Goal: Task Accomplishment & Management: Manage account settings

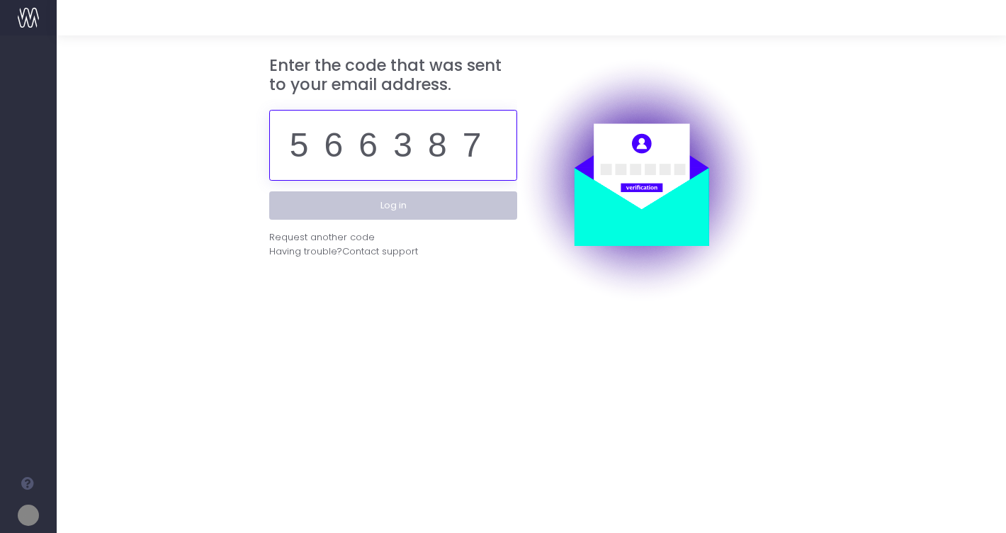
type input "566387"
click at [431, 208] on button "Log in" at bounding box center [393, 205] width 248 height 28
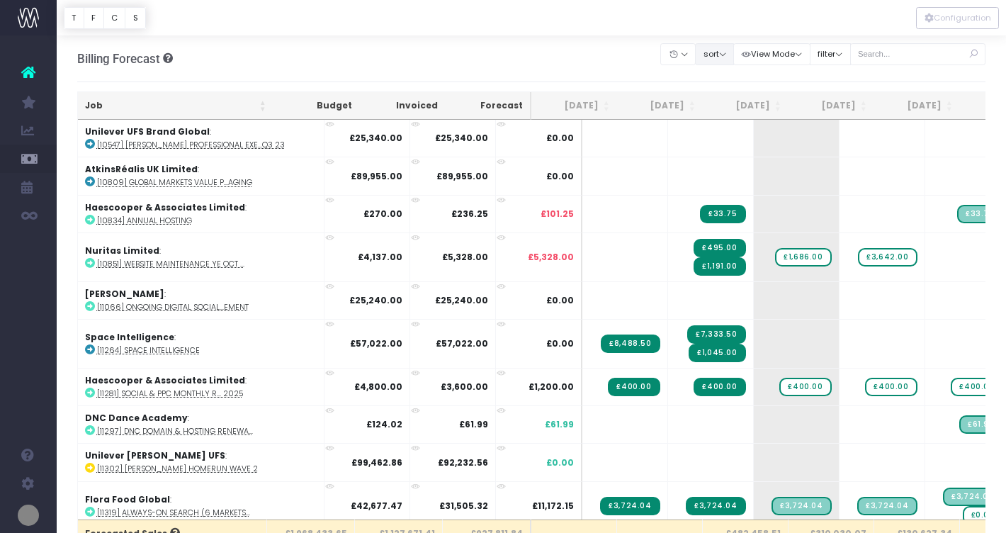
click at [728, 51] on button "sort" at bounding box center [714, 54] width 39 height 22
click at [746, 83] on link "Sort by Job Name Desc" at bounding box center [750, 81] width 110 height 24
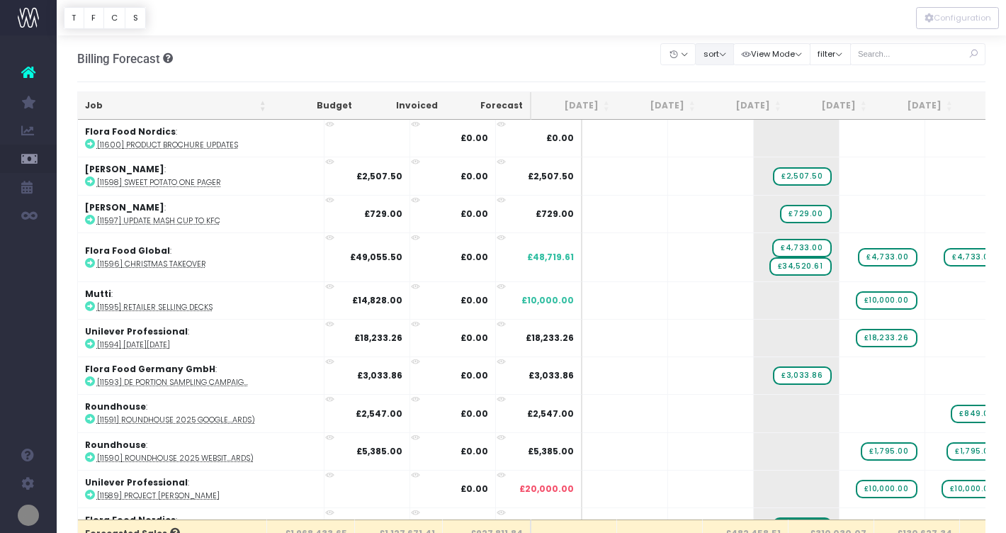
click at [734, 54] on button "sort" at bounding box center [714, 54] width 39 height 22
click at [738, 70] on link "Sort by Job Name Asc" at bounding box center [750, 81] width 110 height 24
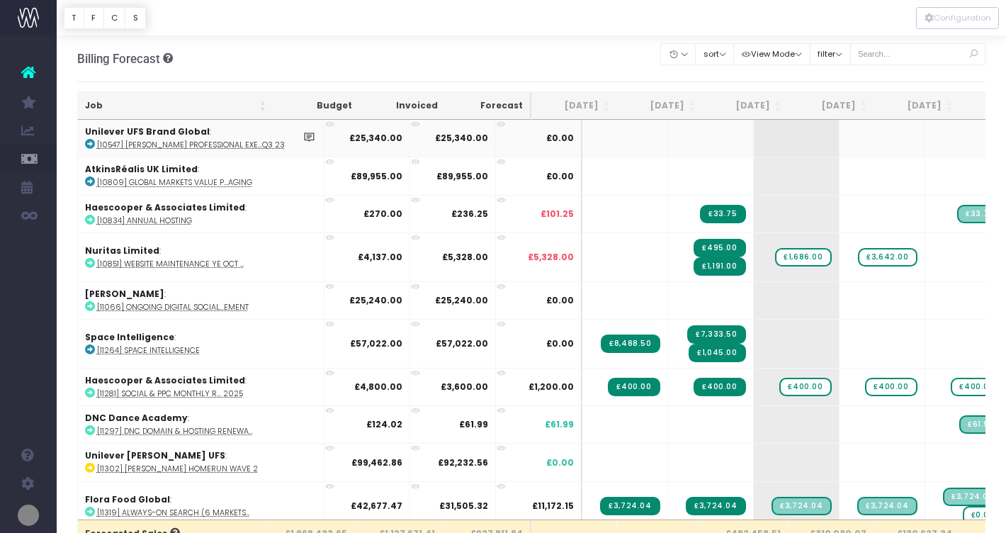
click at [86, 144] on icon at bounding box center [90, 144] width 10 height 10
click at [89, 348] on icon at bounding box center [90, 349] width 10 height 10
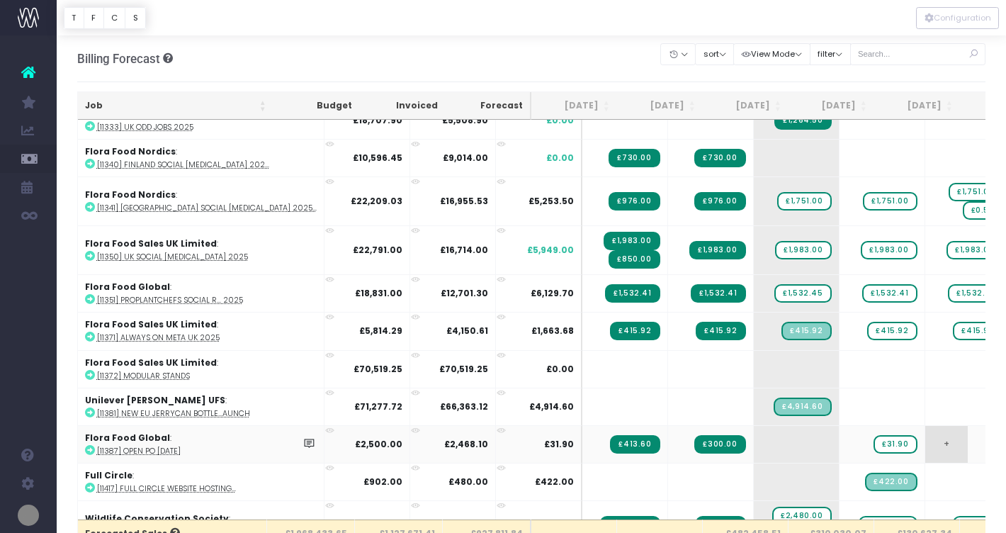
scroll to position [465, 0]
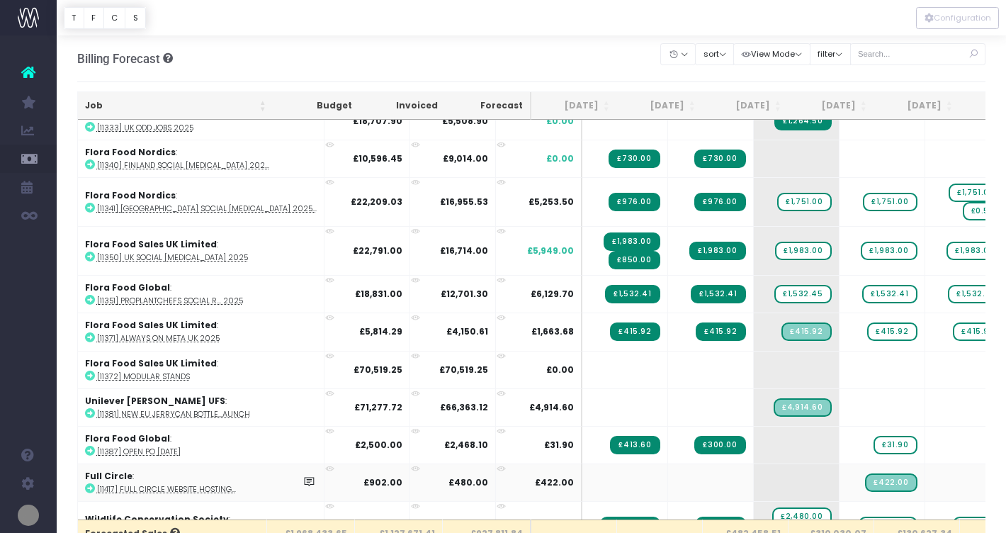
click at [156, 489] on abbr "[11417] Full Circle website hosting..." at bounding box center [166, 489] width 139 height 11
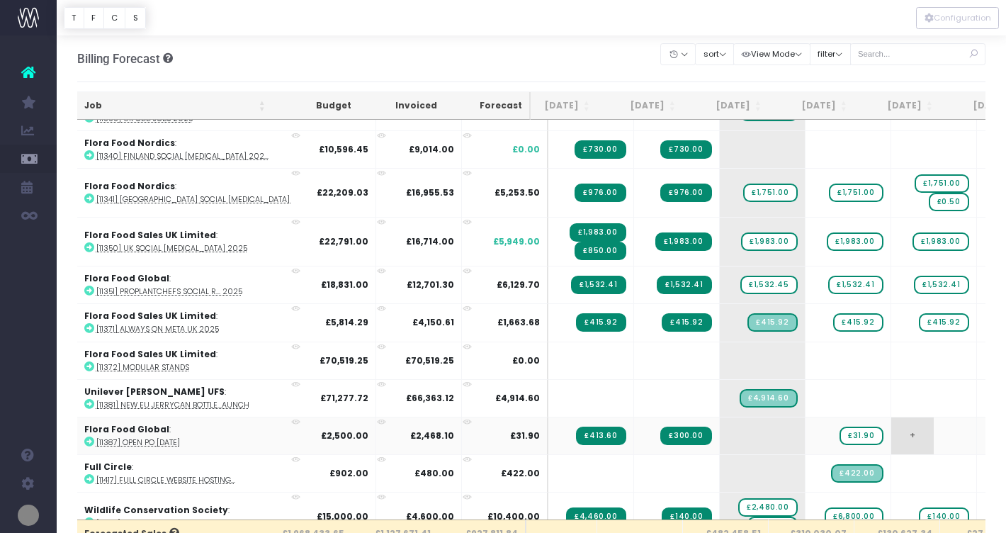
scroll to position [0, 35]
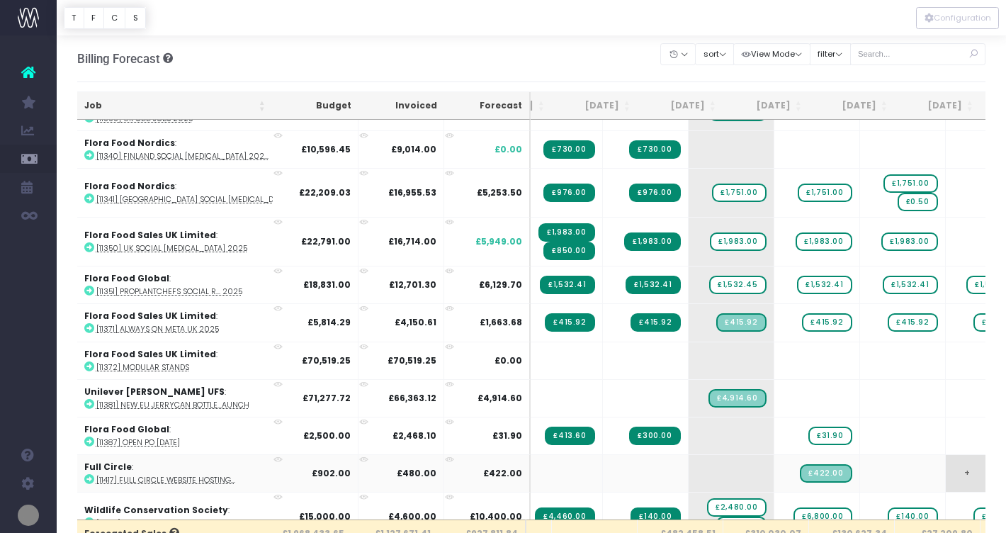
click at [945, 474] on span "+" at bounding box center [966, 473] width 42 height 37
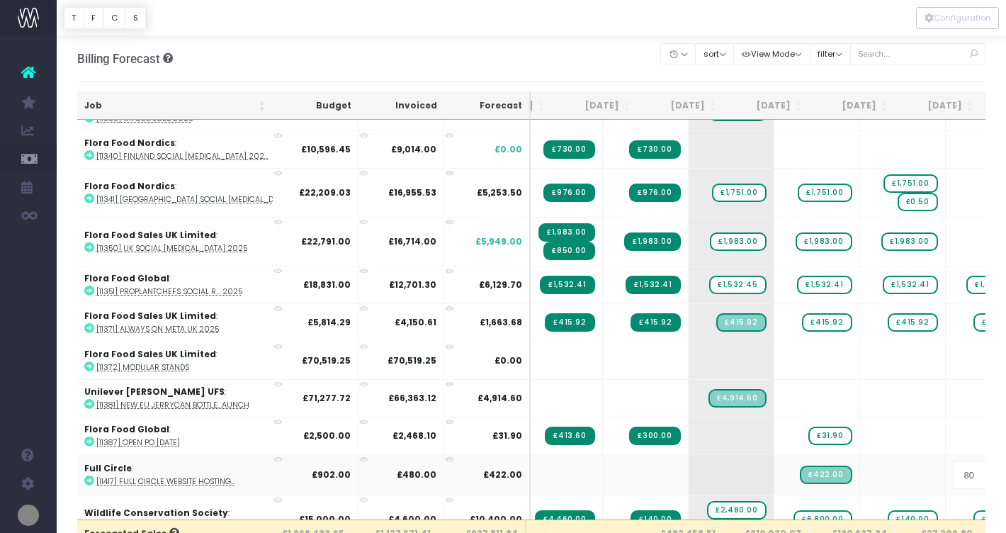
type input "800"
click at [867, 471] on body "Oh my... this is bad. [PERSON_NAME] wasn't able to load this page. Please conta…" at bounding box center [503, 266] width 1006 height 533
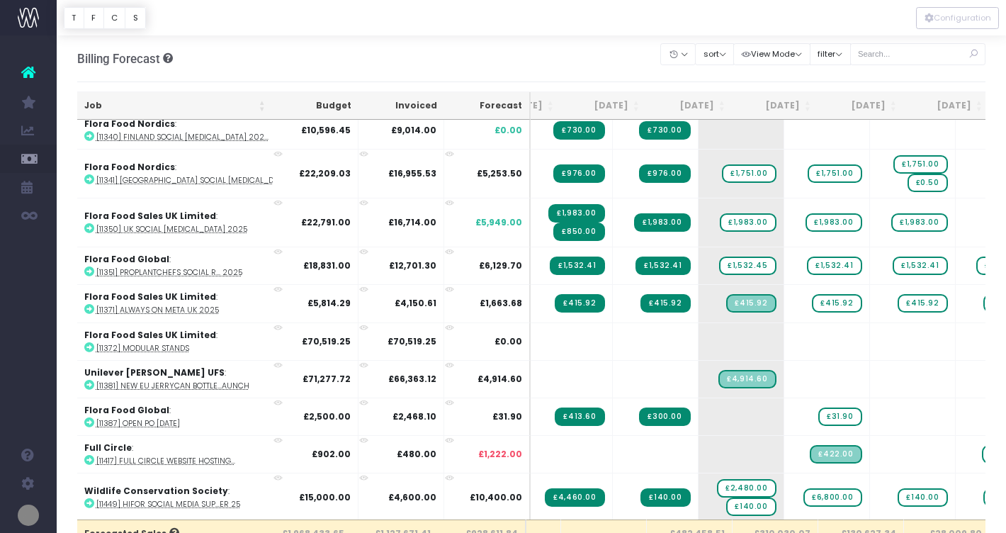
scroll to position [0, 55]
click at [870, 462] on span "+" at bounding box center [891, 454] width 42 height 37
click at [981, 452] on span "£800.00" at bounding box center [1006, 454] width 51 height 18
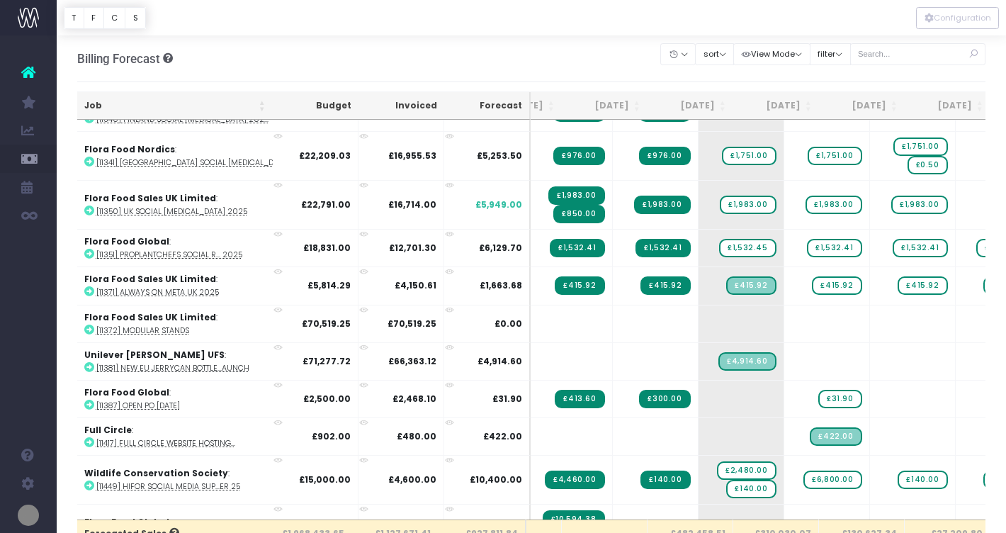
scroll to position [514, 55]
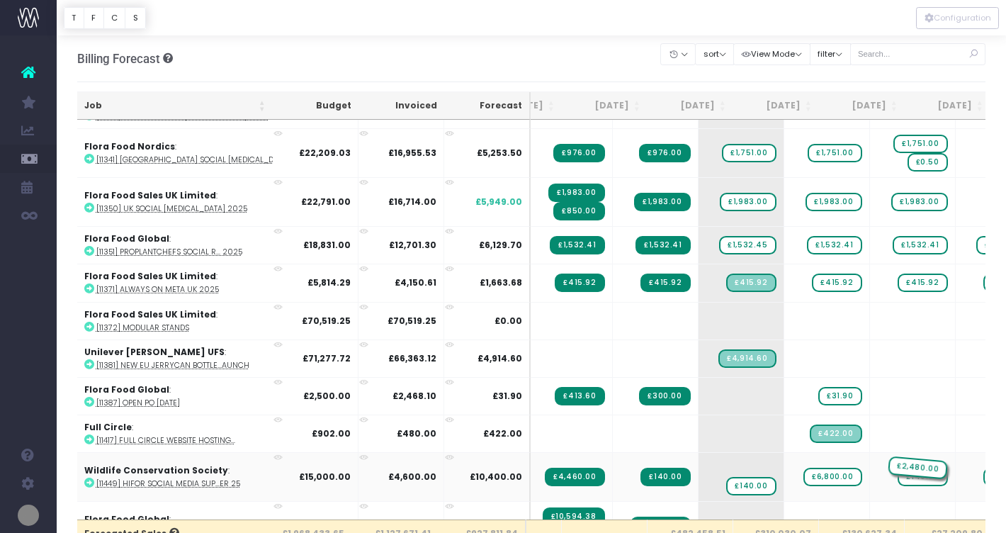
drag, startPoint x: 710, startPoint y: 462, endPoint x: 859, endPoint y: 454, distance: 149.0
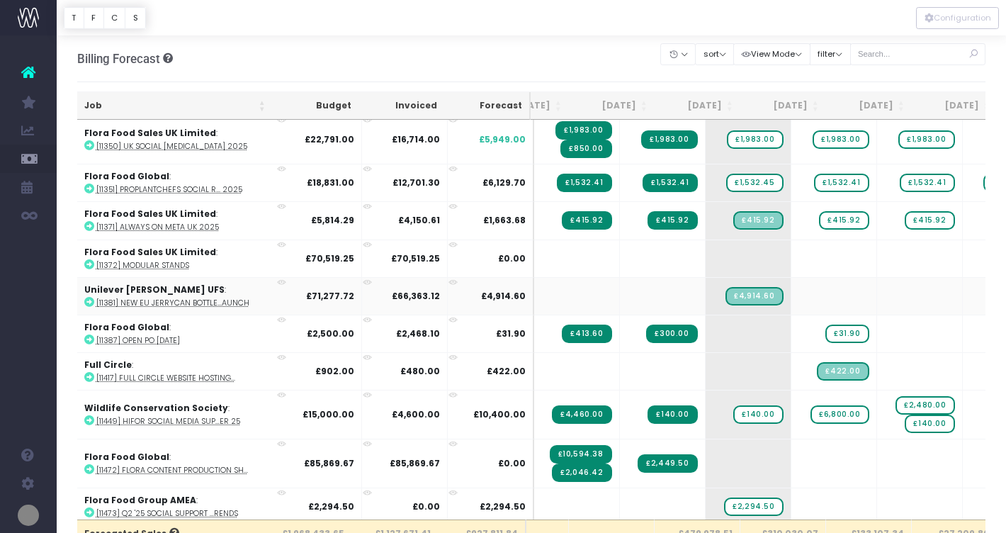
scroll to position [0, 48]
click at [84, 464] on icon at bounding box center [89, 469] width 10 height 10
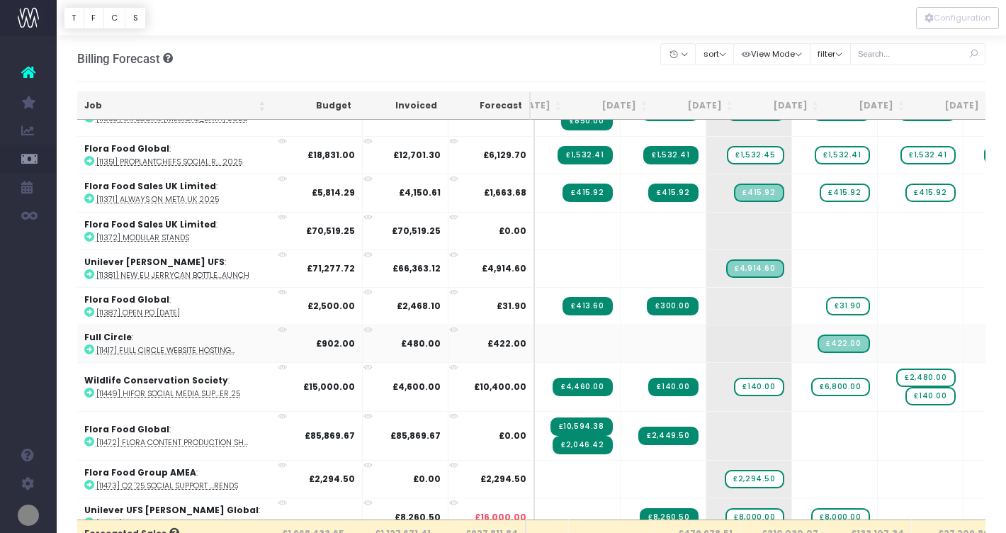
scroll to position [0, 47]
click at [87, 481] on icon at bounding box center [89, 484] width 10 height 10
click at [724, 479] on span "£2,294.50" at bounding box center [753, 479] width 59 height 18
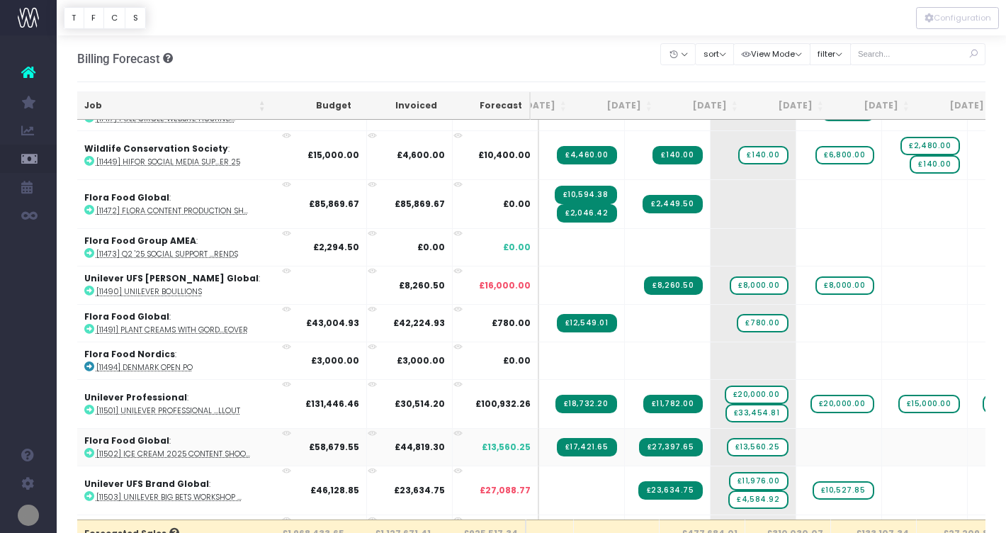
scroll to position [837, 43]
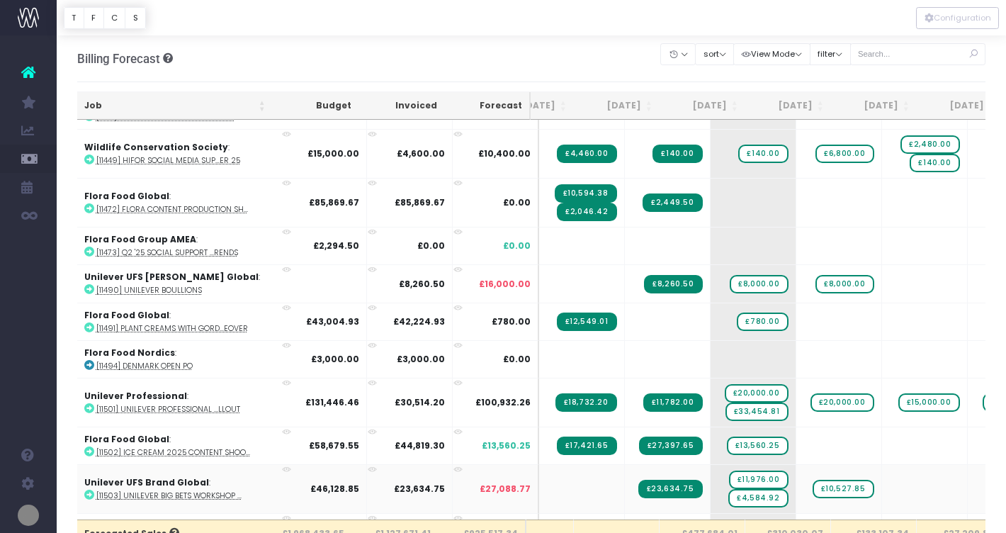
click at [90, 489] on icon at bounding box center [89, 494] width 10 height 10
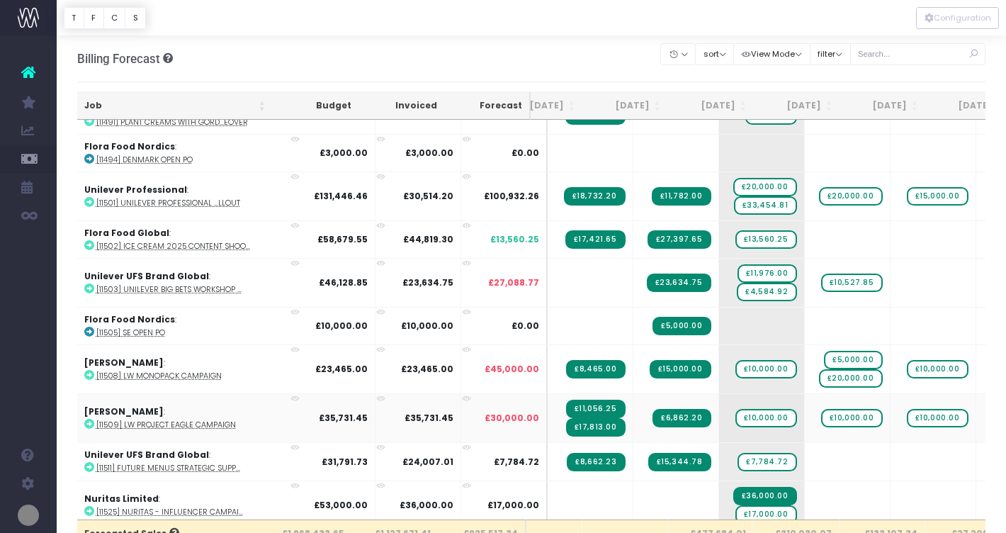
scroll to position [1040, 35]
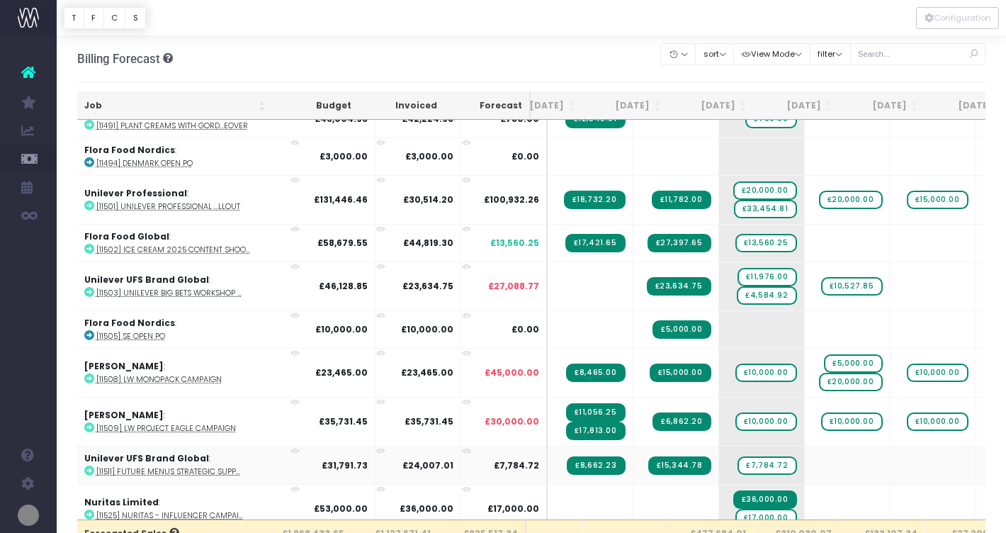
click at [90, 467] on icon at bounding box center [89, 470] width 10 height 10
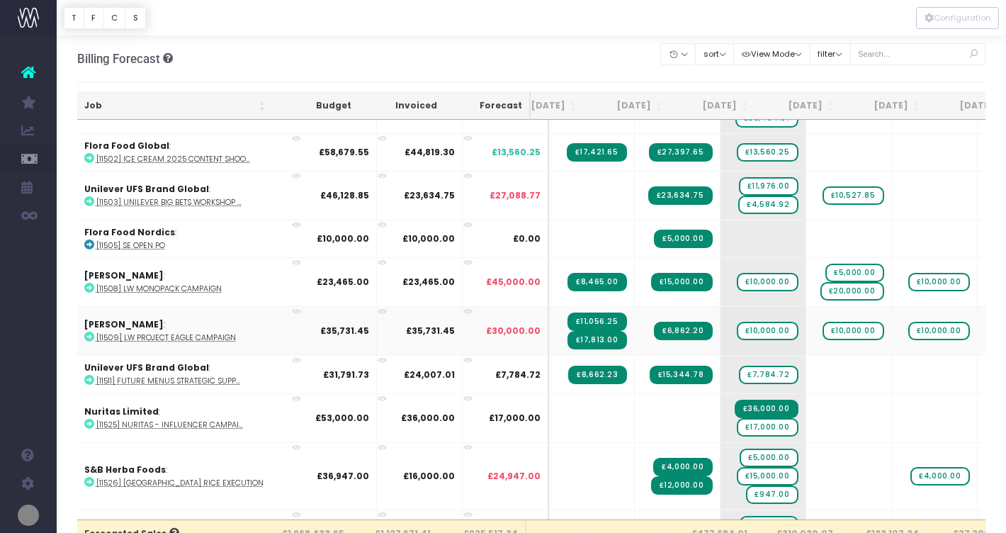
scroll to position [1132, 33]
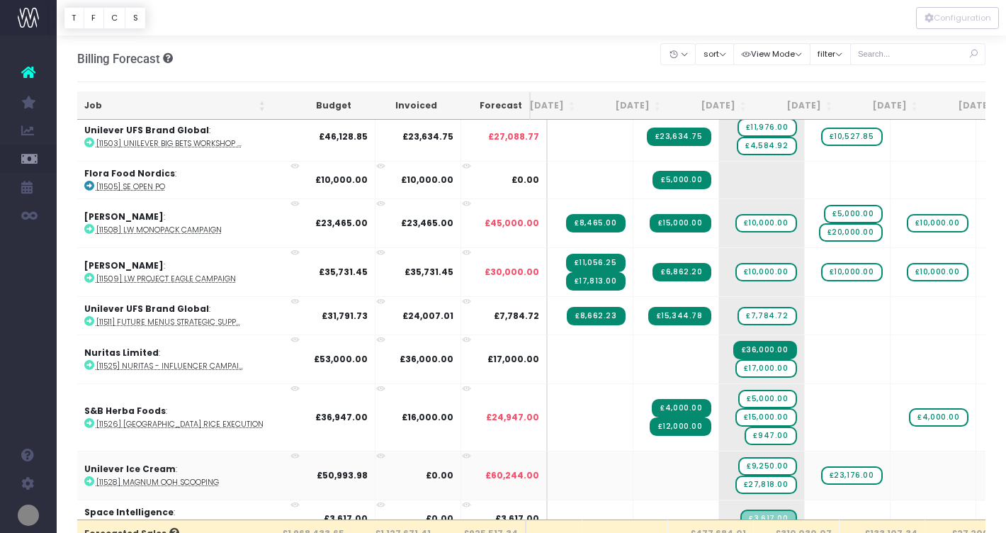
click at [87, 480] on icon at bounding box center [89, 481] width 10 height 10
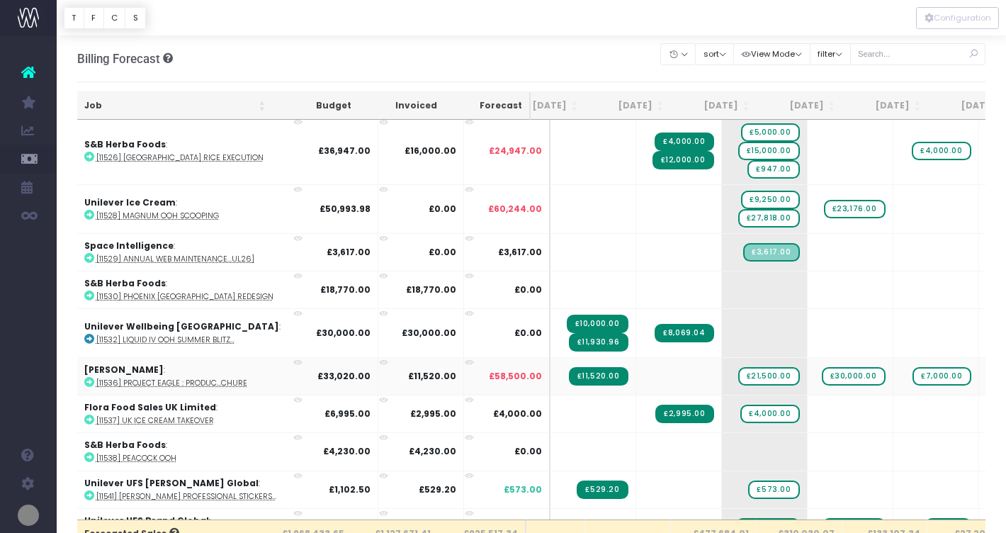
scroll to position [1461, 32]
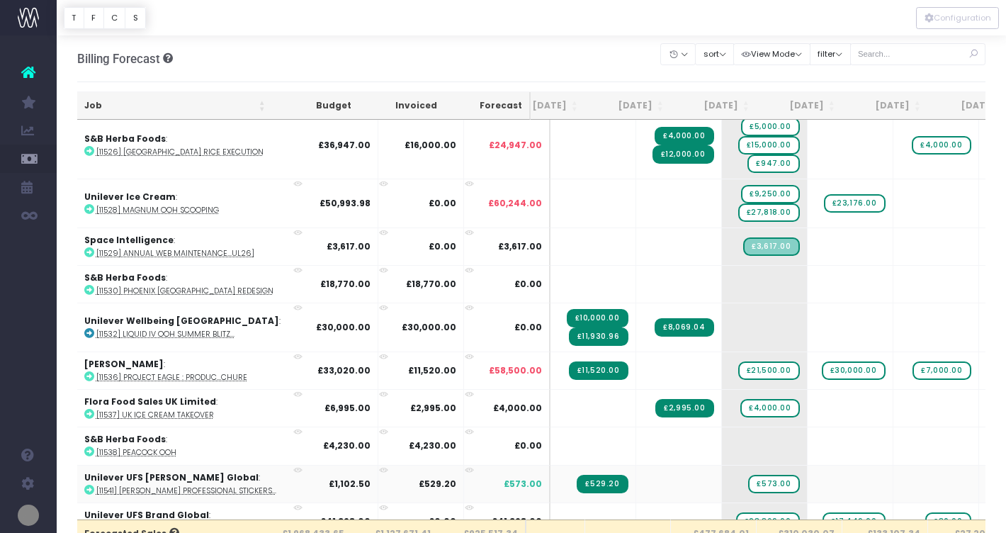
click at [88, 486] on icon at bounding box center [89, 489] width 10 height 10
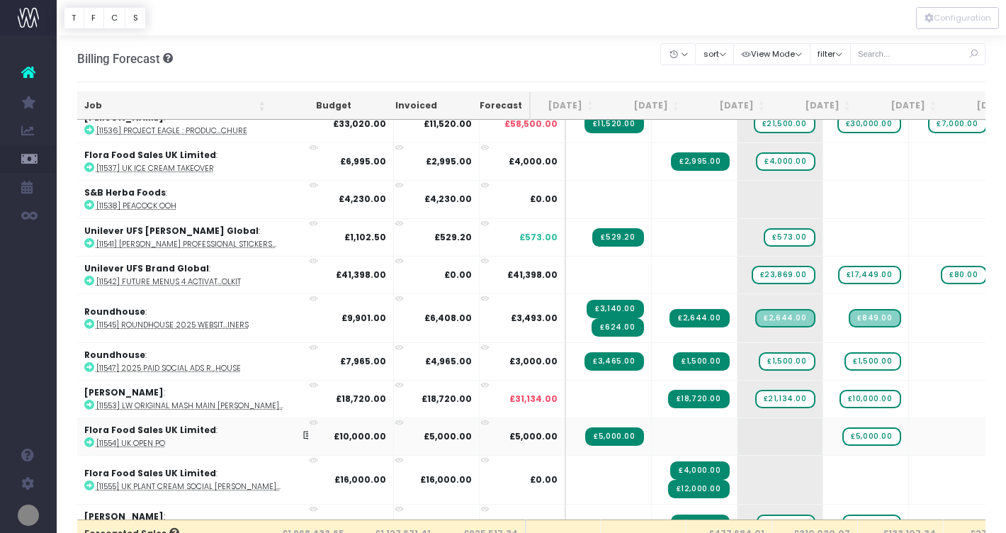
scroll to position [0, 16]
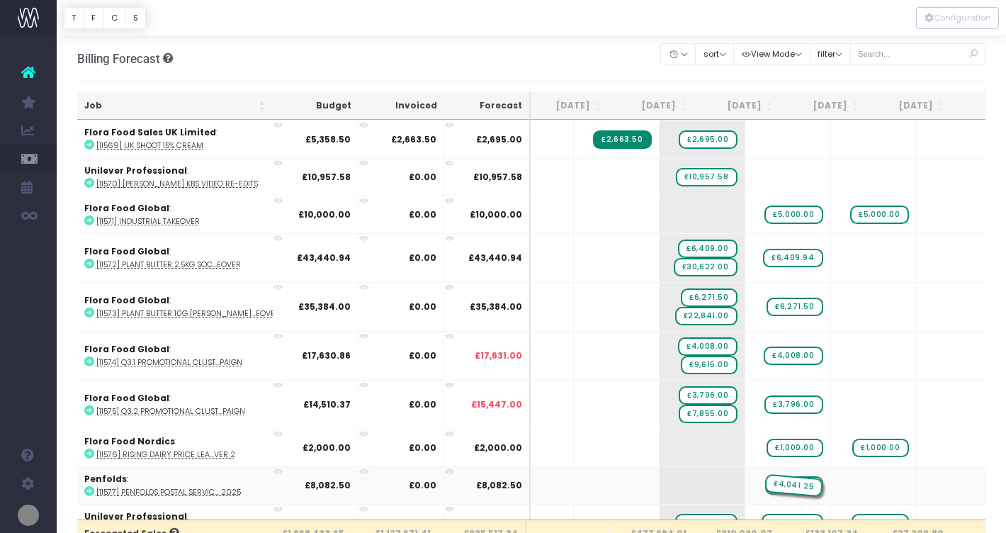
drag, startPoint x: 668, startPoint y: 478, endPoint x: 740, endPoint y: 460, distance: 73.7
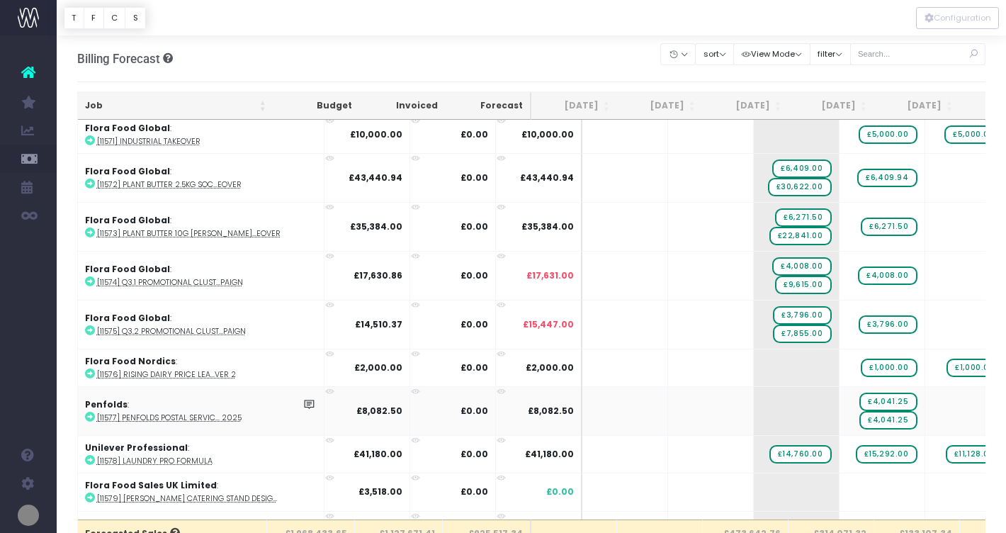
click at [42, 411] on div "Account Warning You are on a paid plan. My Favourites New Forecast Work In Prog…" at bounding box center [28, 283] width 57 height 497
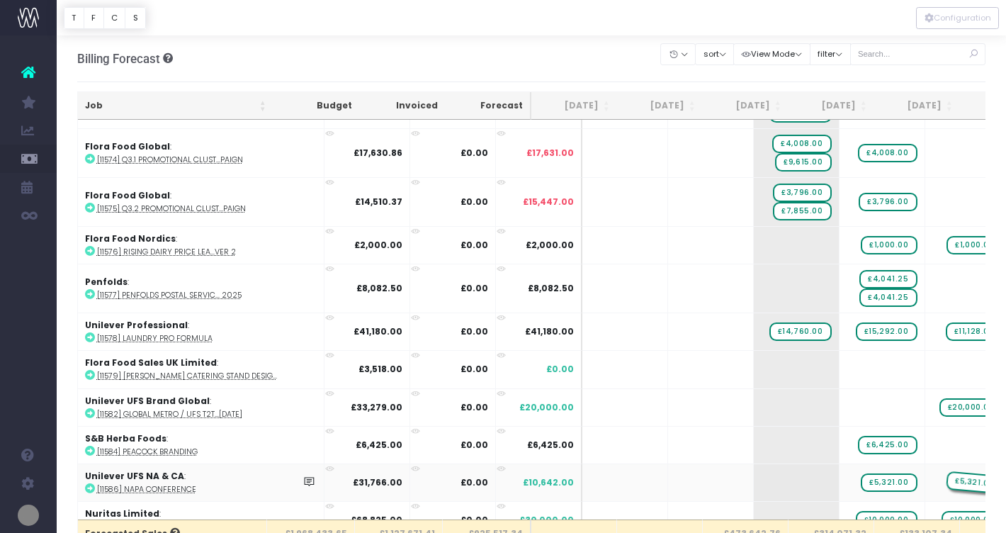
drag, startPoint x: 764, startPoint y: 472, endPoint x: 931, endPoint y: 471, distance: 167.1
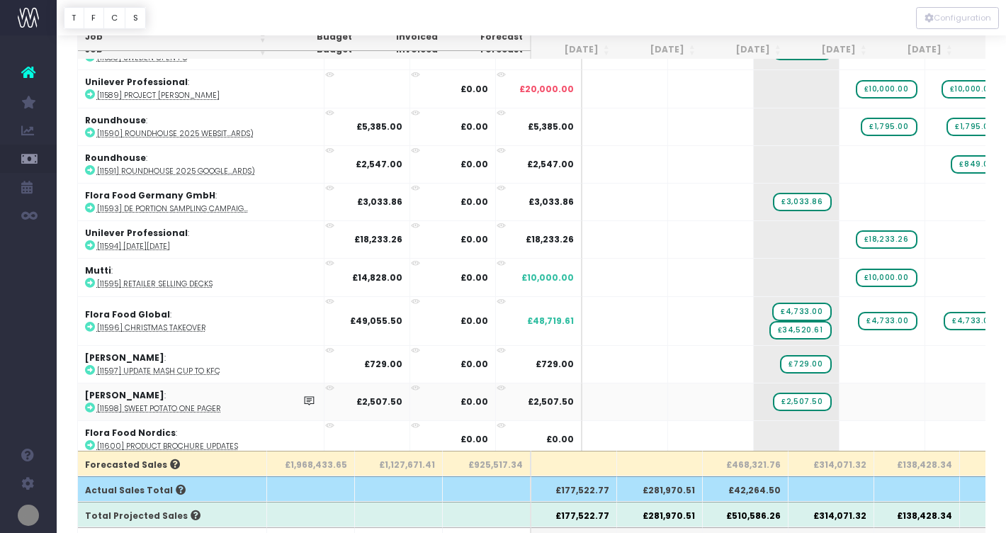
scroll to position [70, 0]
